Goal: Task Accomplishment & Management: Complete application form

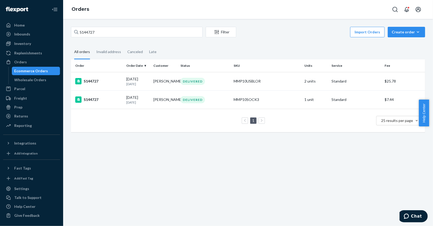
click at [125, 32] on input "S144727" at bounding box center [137, 32] width 132 height 11
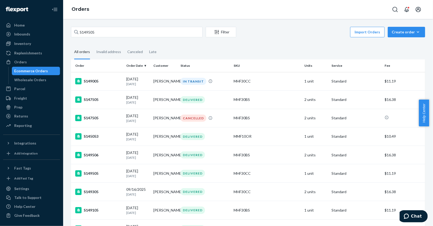
type input "S149505"
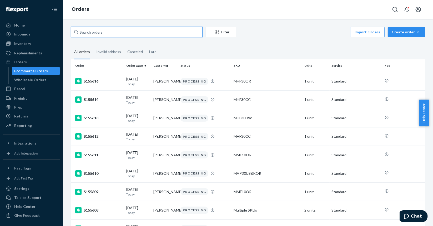
click at [110, 32] on input "text" at bounding box center [137, 32] width 132 height 11
paste input "S149505"
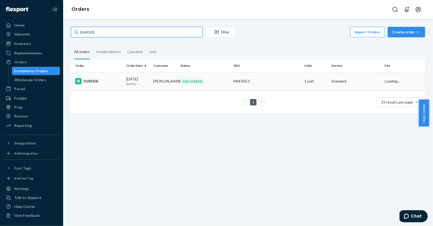
type input "S149505"
click at [108, 78] on td "S149505" at bounding box center [97, 81] width 53 height 18
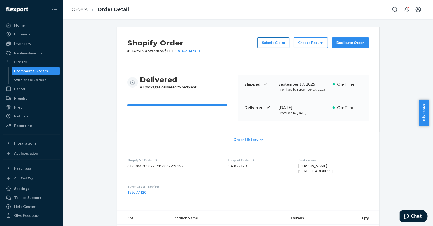
click at [273, 39] on button "Submit Claim" at bounding box center [273, 42] width 32 height 11
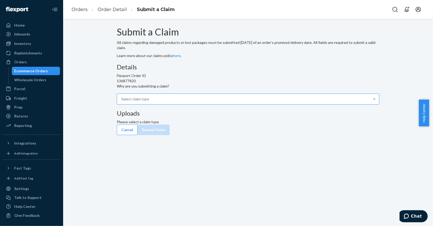
click at [149, 102] on div "Select claim type" at bounding box center [135, 99] width 28 height 5
click at [122, 102] on input "Why are you submitting a claim? Select claim type" at bounding box center [121, 99] width 1 height 5
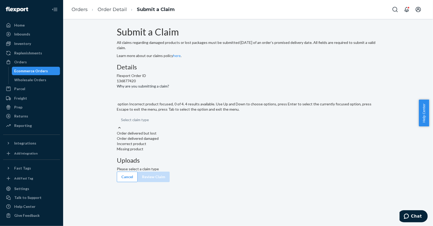
click at [193, 147] on div "Incorrect product" at bounding box center [248, 143] width 263 height 5
click at [122, 123] on input "Why are you submitting a claim? option Incorrect product focused, 0 of 4. 4 res…" at bounding box center [121, 119] width 1 height 5
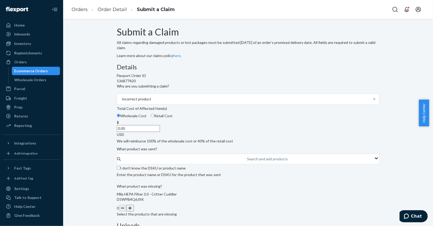
click at [154, 117] on input "Retail Cost" at bounding box center [152, 115] width 3 height 3
radio input "true"
radio input "false"
click at [160, 132] on input "0.00" at bounding box center [138, 128] width 43 height 7
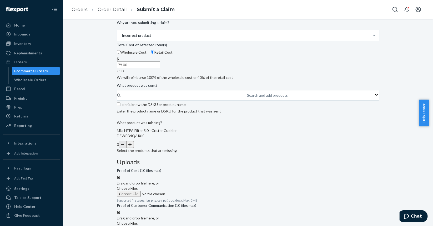
type input "79.00"
click at [120, 106] on input "I don't know the DSKU or product name" at bounding box center [118, 104] width 3 height 3
checkbox input "true"
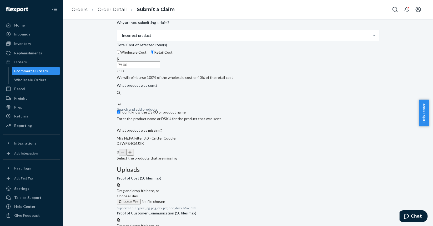
click at [134, 156] on button "button" at bounding box center [129, 152] width 7 height 7
click at [138, 194] on span "Choose Files" at bounding box center [127, 196] width 21 height 4
click at [188, 199] on input "Choose Files" at bounding box center [153, 202] width 72 height 6
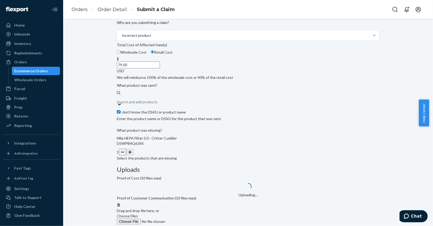
click at [138, 214] on span "Choose Files" at bounding box center [127, 216] width 21 height 4
click at [188, 219] on input "Choose Files" at bounding box center [153, 222] width 72 height 6
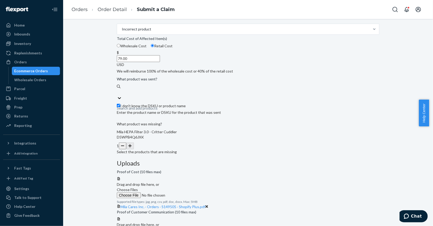
scroll to position [74, 0]
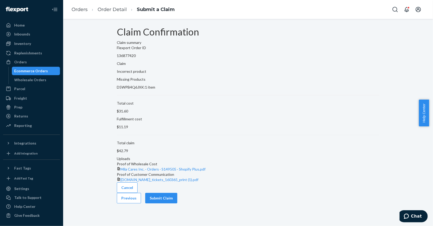
scroll to position [0, 0]
click at [177, 204] on button "Submit Claim" at bounding box center [161, 198] width 32 height 11
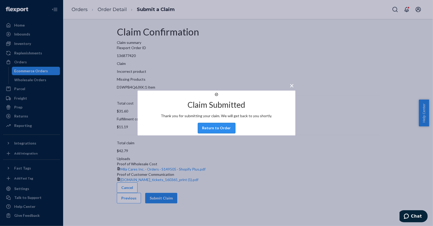
click at [228, 134] on button "Return to Order" at bounding box center [217, 128] width 38 height 11
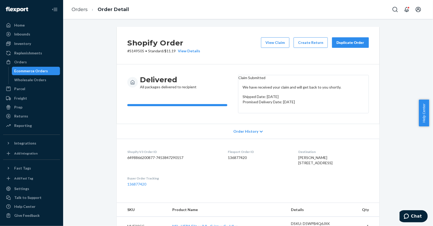
click at [32, 72] on div "Ecommerce Orders" at bounding box center [31, 70] width 34 height 5
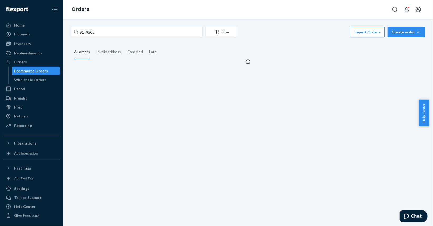
click at [367, 33] on button "Import Orders" at bounding box center [367, 32] width 34 height 11
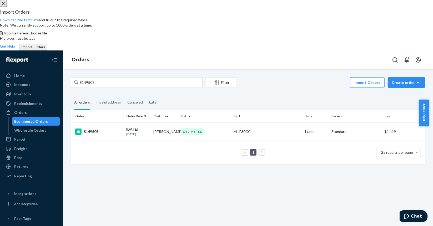
click at [47, 35] on span "Choose file" at bounding box center [38, 33] width 19 height 4
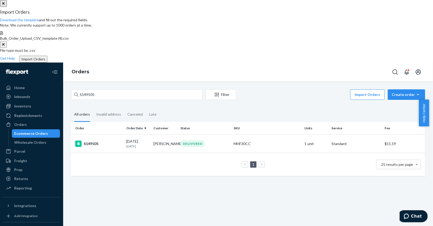
click at [47, 63] on button "Import Orders" at bounding box center [33, 59] width 28 height 7
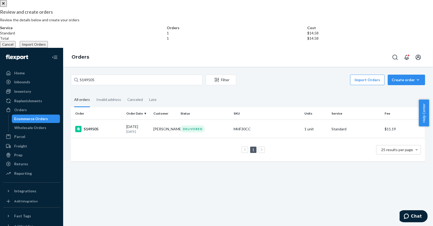
click at [48, 48] on button "Import Orders" at bounding box center [34, 44] width 28 height 7
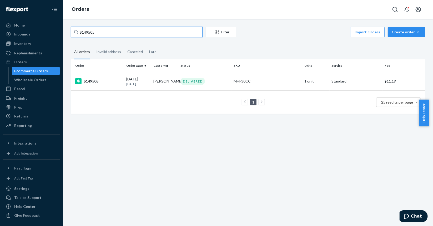
click at [104, 33] on input "S149505" at bounding box center [137, 32] width 132 height 11
paste input "2822-FOC"
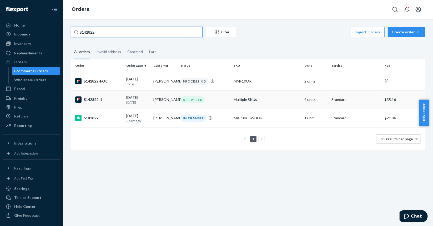
type input "S142822"
click at [113, 99] on div "S142822-1" at bounding box center [98, 100] width 47 height 6
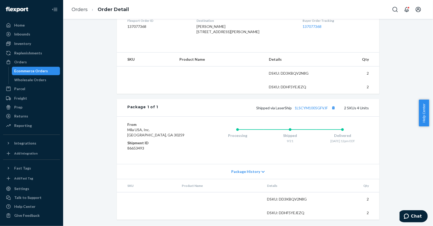
scroll to position [149, 0]
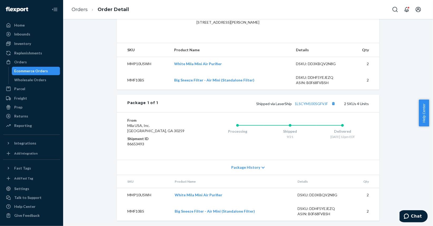
drag, startPoint x: 42, startPoint y: 71, endPoint x: 76, endPoint y: 74, distance: 34.1
click at [42, 71] on div "Ecommerce Orders" at bounding box center [31, 70] width 34 height 5
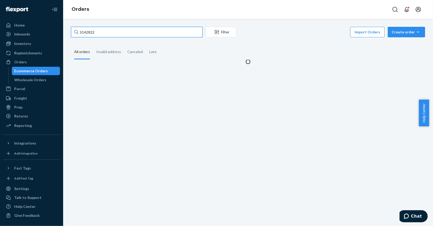
click at [150, 29] on input "S142822" at bounding box center [137, 32] width 132 height 11
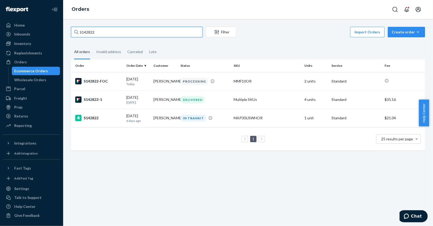
paste input "444"
type input "S142444"
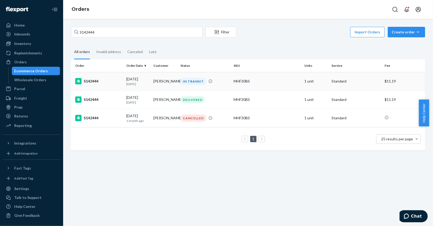
click at [114, 78] on td "S142444" at bounding box center [97, 81] width 53 height 18
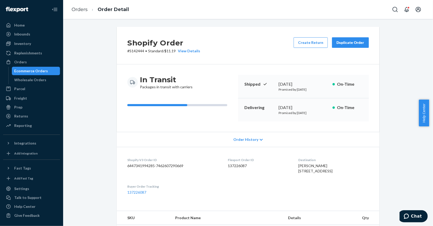
drag, startPoint x: 30, startPoint y: 71, endPoint x: 45, endPoint y: 72, distance: 15.5
click at [30, 71] on div "Ecommerce Orders" at bounding box center [31, 70] width 34 height 5
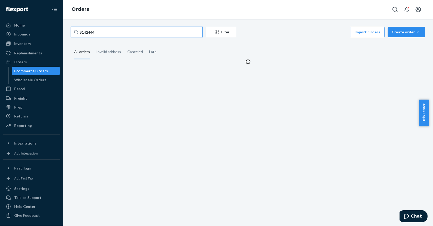
click at [134, 35] on input "S142444" at bounding box center [137, 32] width 132 height 11
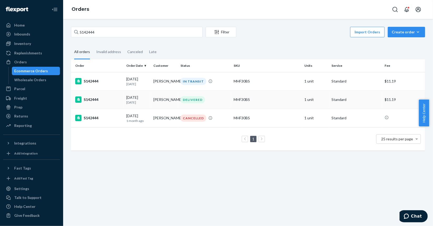
click at [118, 101] on div "S142444" at bounding box center [98, 100] width 47 height 6
